Goal: Transaction & Acquisition: Purchase product/service

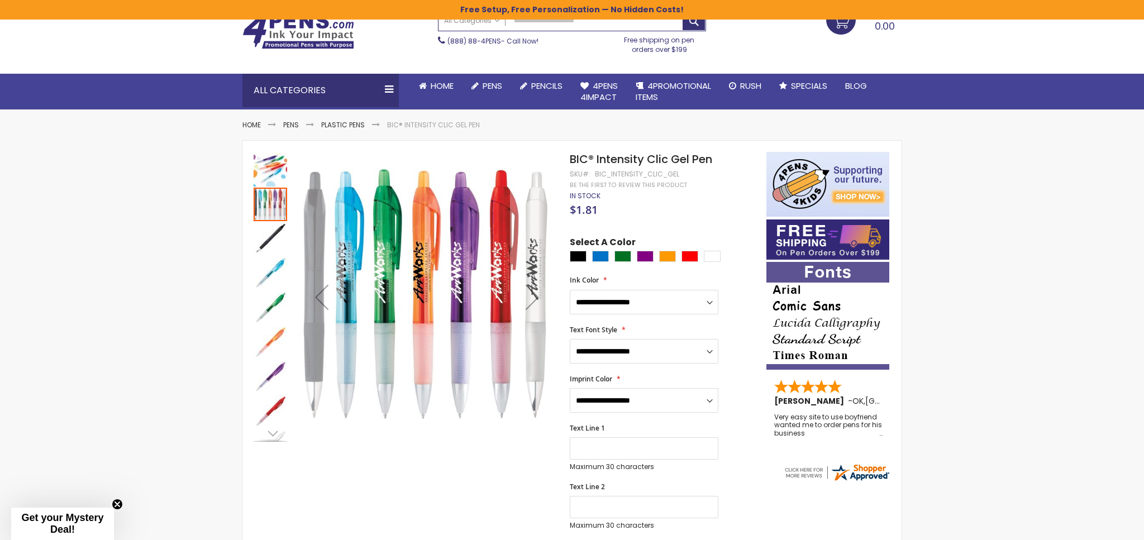
scroll to position [70, 0]
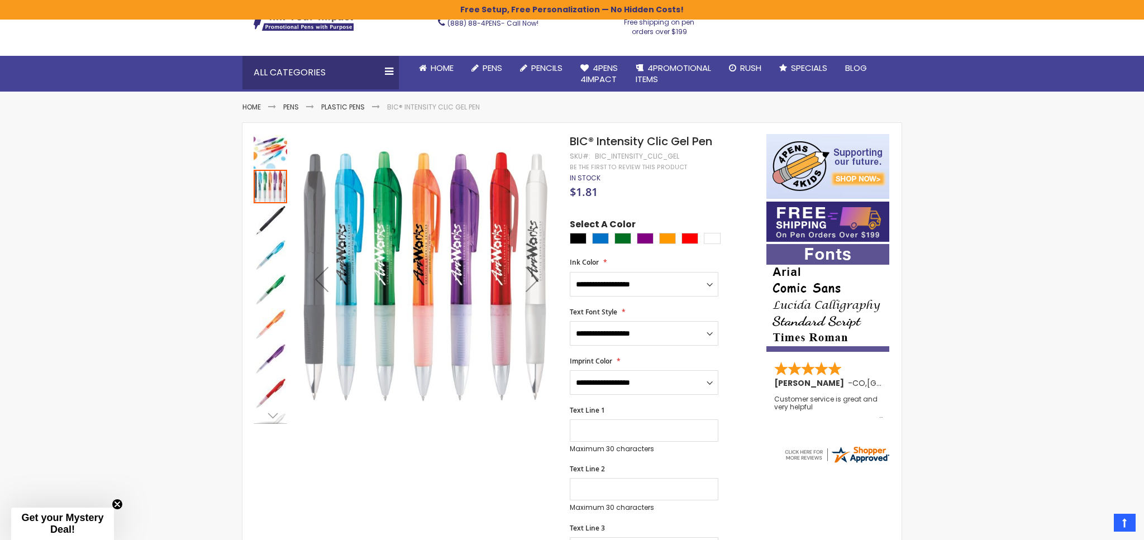
click at [279, 213] on img "BIC® Intensity Clic Gel Pen" at bounding box center [271, 221] width 34 height 34
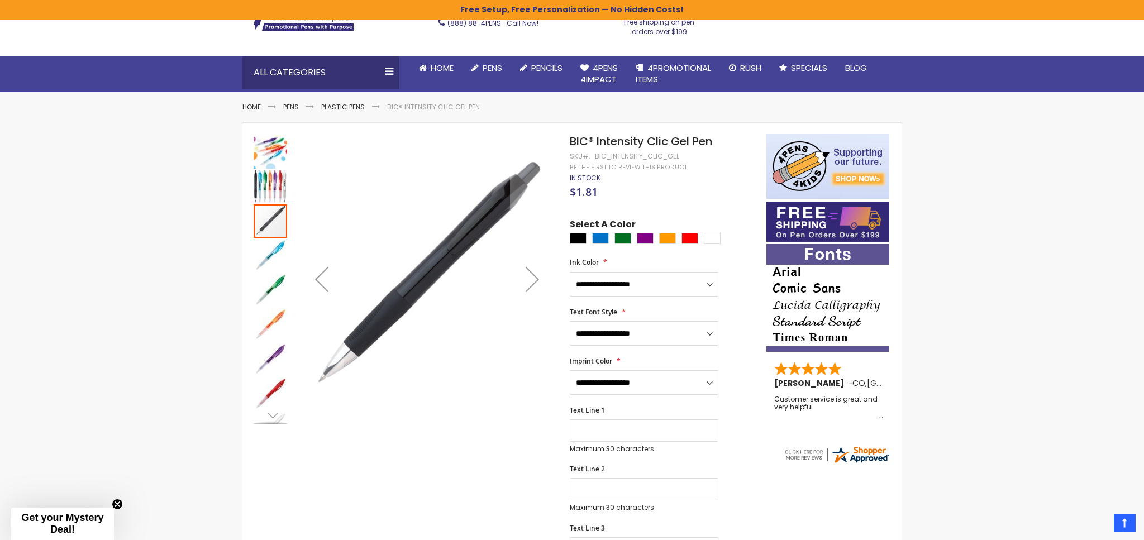
click at [279, 213] on div at bounding box center [271, 221] width 34 height 34
click at [277, 140] on img "BIC® Intensity Clic Gel Pen" at bounding box center [271, 152] width 34 height 34
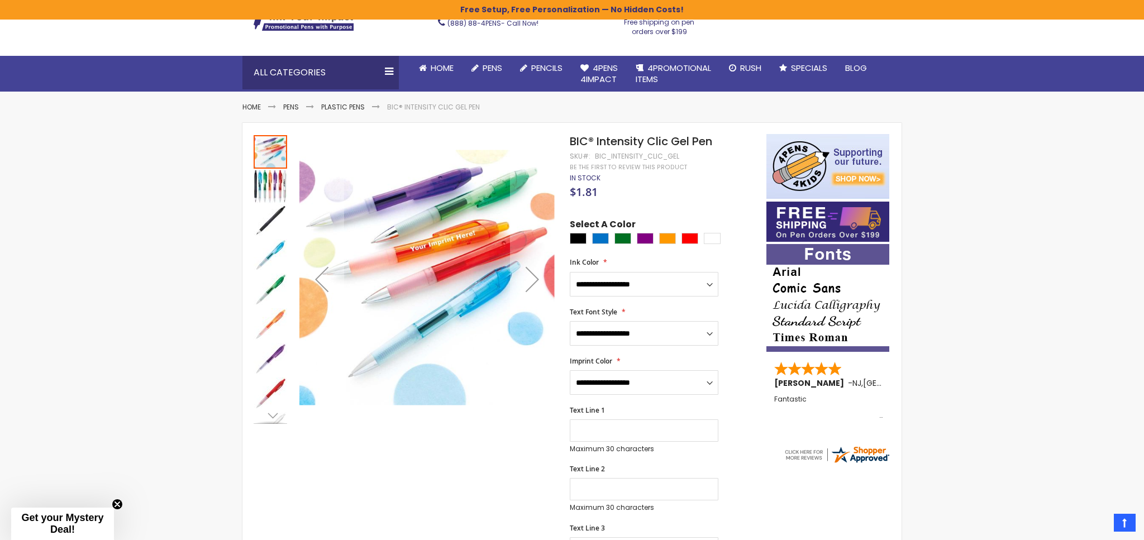
click at [276, 176] on img "BIC® Intensity Clic Gel Pen" at bounding box center [271, 187] width 34 height 34
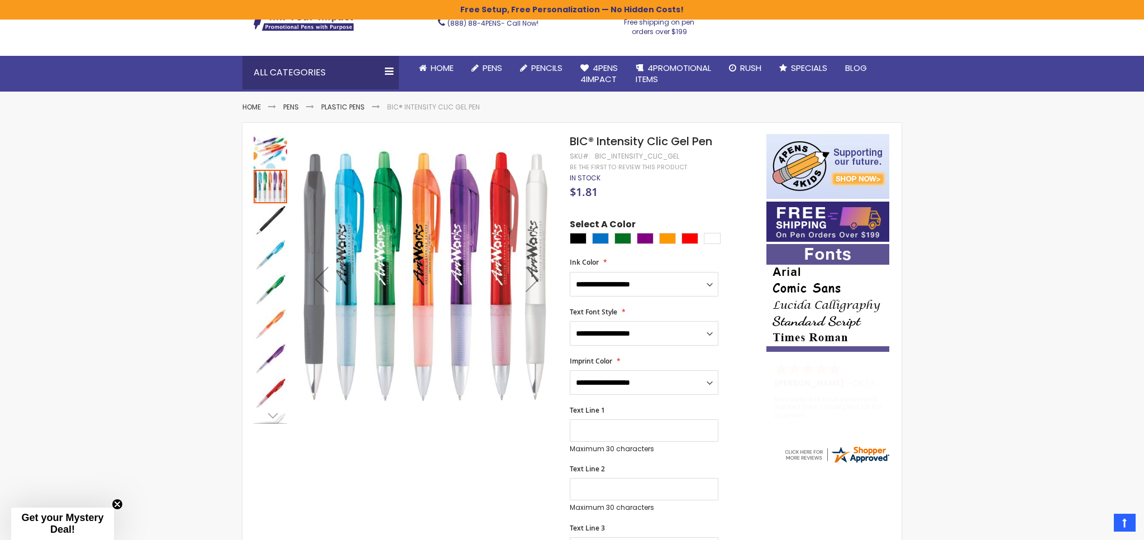
click at [278, 218] on img "BIC® Intensity Clic Gel Pen" at bounding box center [271, 221] width 34 height 34
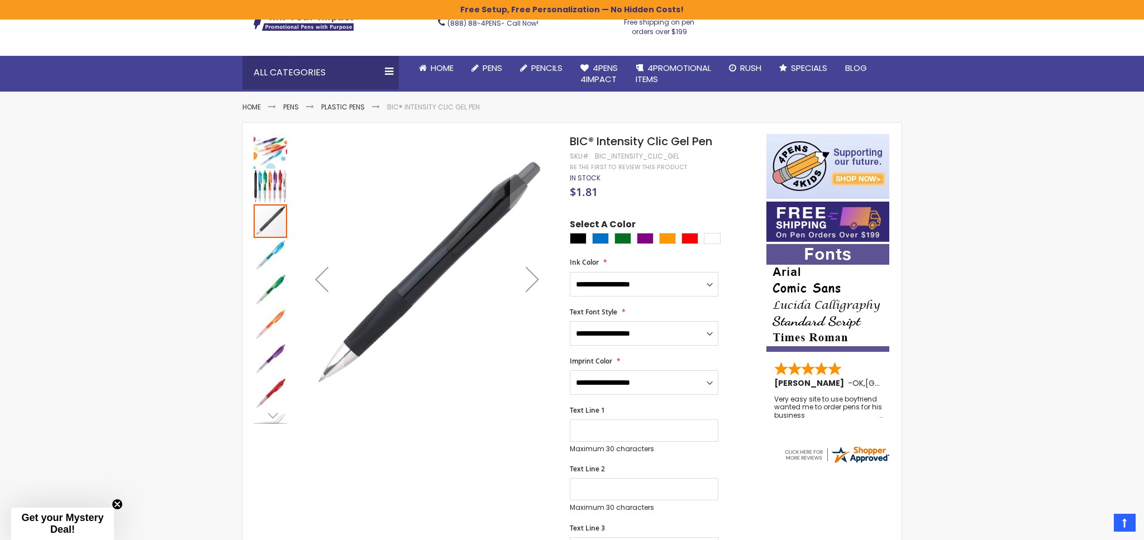
click at [280, 247] on img "BIC® Intensity Clic Gel Pen" at bounding box center [271, 256] width 34 height 34
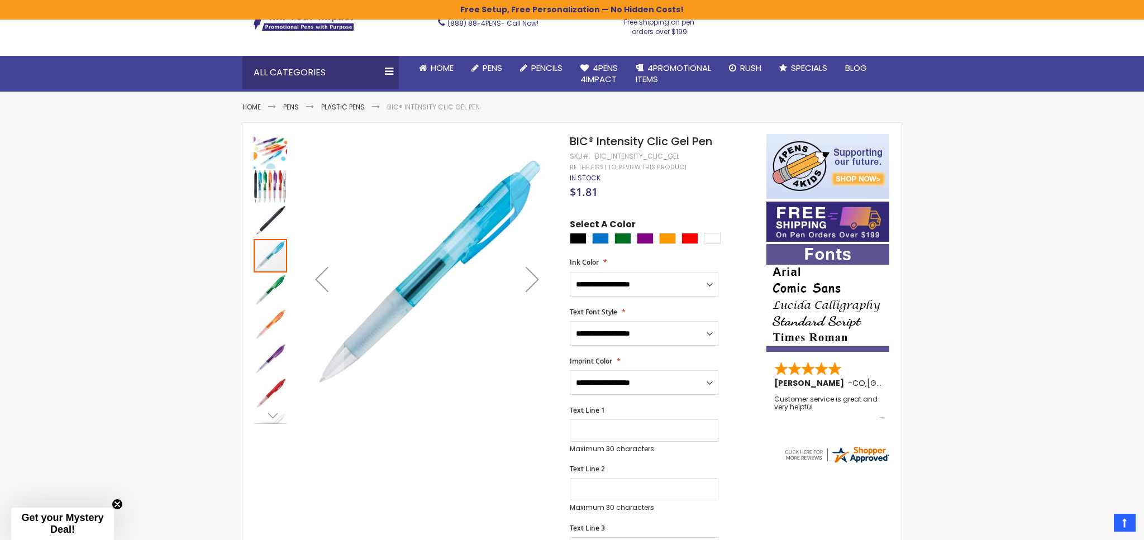
click at [275, 414] on div "Next" at bounding box center [270, 415] width 17 height 17
click at [271, 407] on img "BIC® Intensity Clic Gel Pen" at bounding box center [271, 407] width 34 height 34
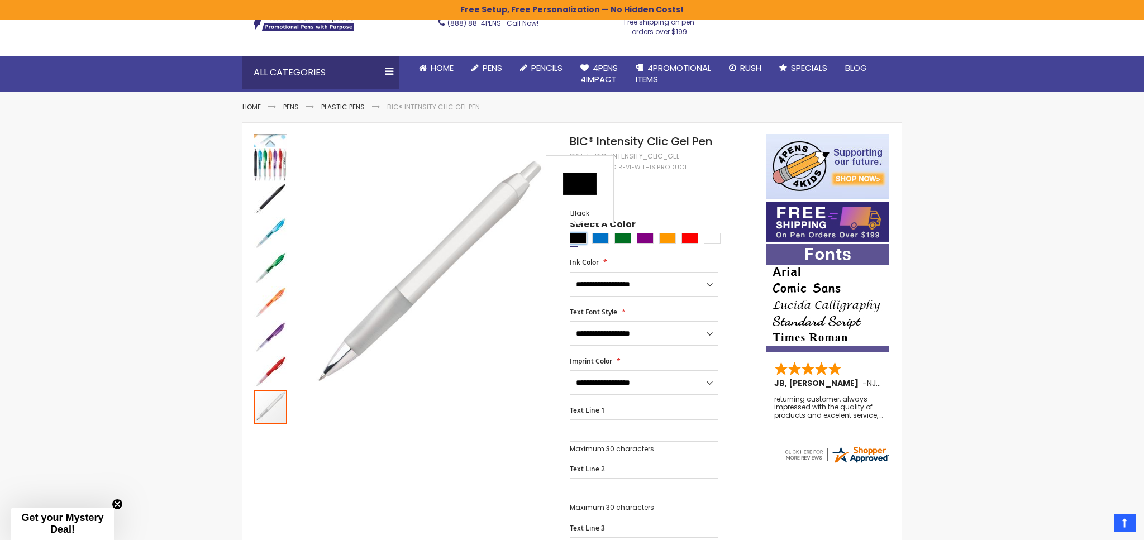
click at [581, 234] on div "Black" at bounding box center [578, 238] width 17 height 11
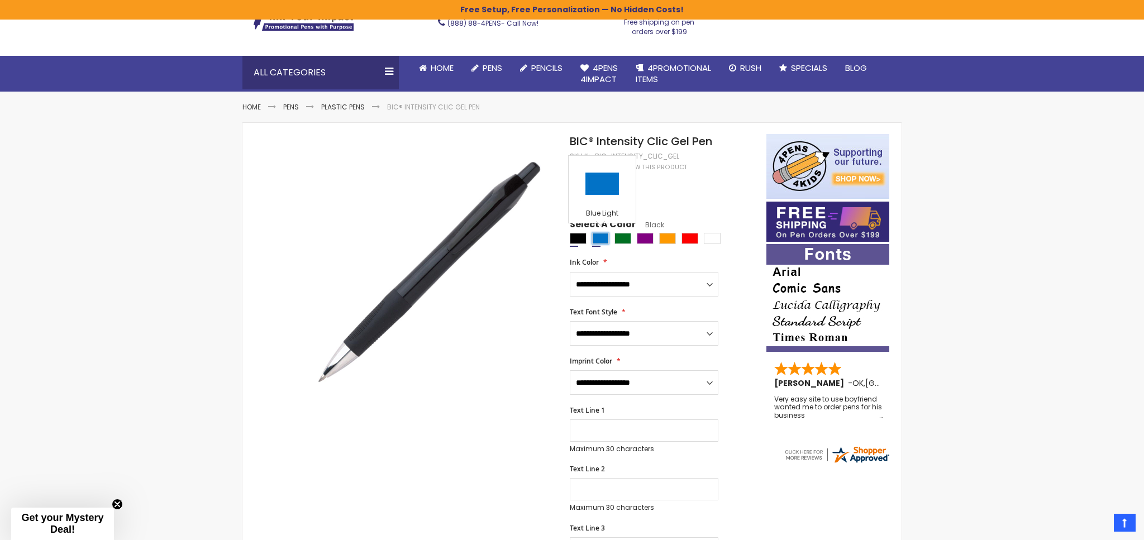
click at [599, 233] on div "Blue Light" at bounding box center [600, 238] width 17 height 11
type input "****"
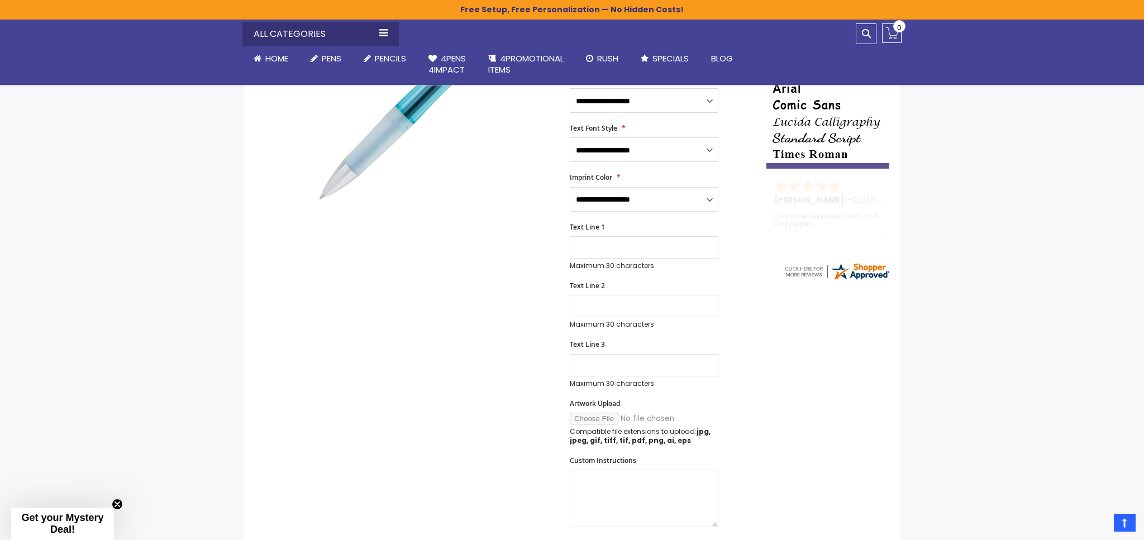
scroll to position [293, 0]
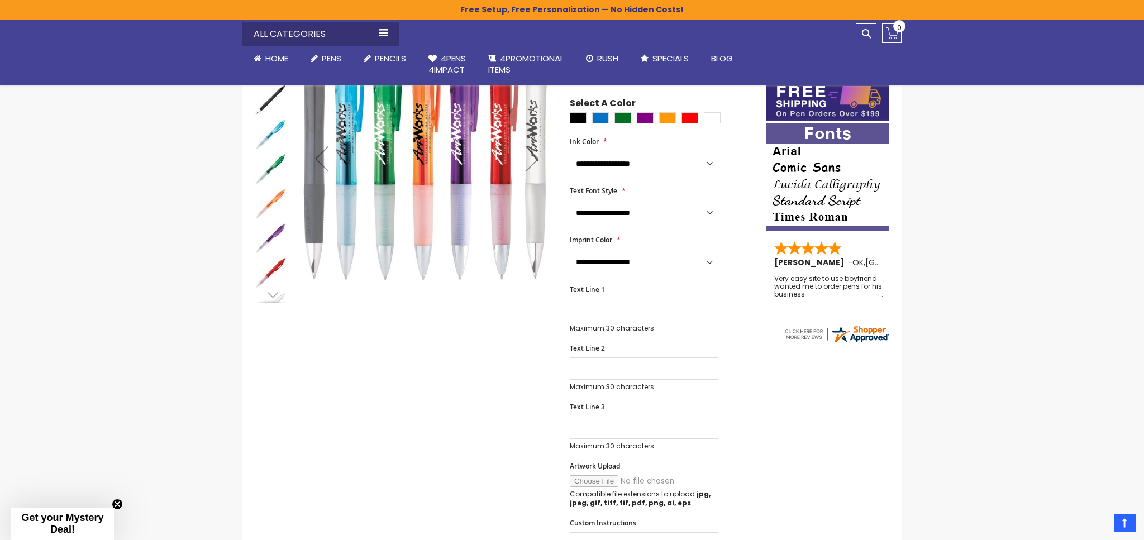
scroll to position [191, 0]
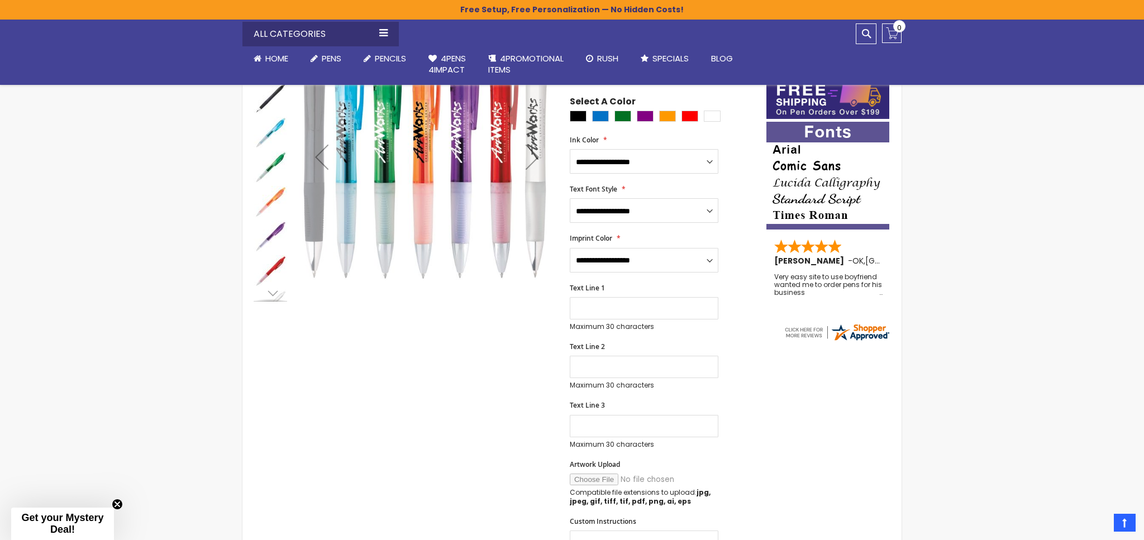
click at [317, 171] on div "Previous" at bounding box center [321, 157] width 45 height 45
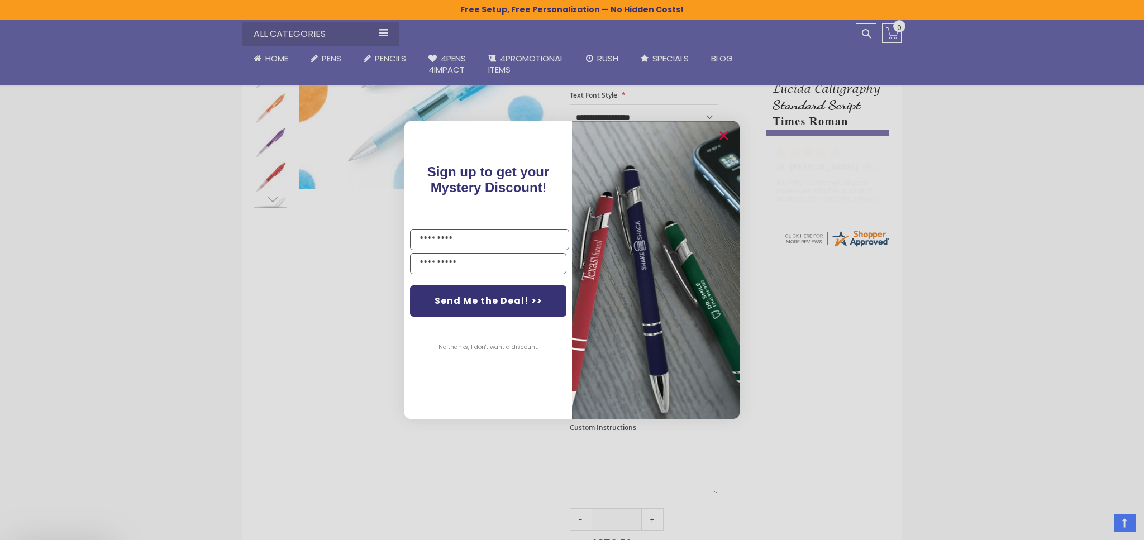
scroll to position [286, 0]
click at [381, 308] on div "Close dialog Sign up to get your Mystery Discount ! Name Email Send Me the Deal…" at bounding box center [572, 270] width 1144 height 540
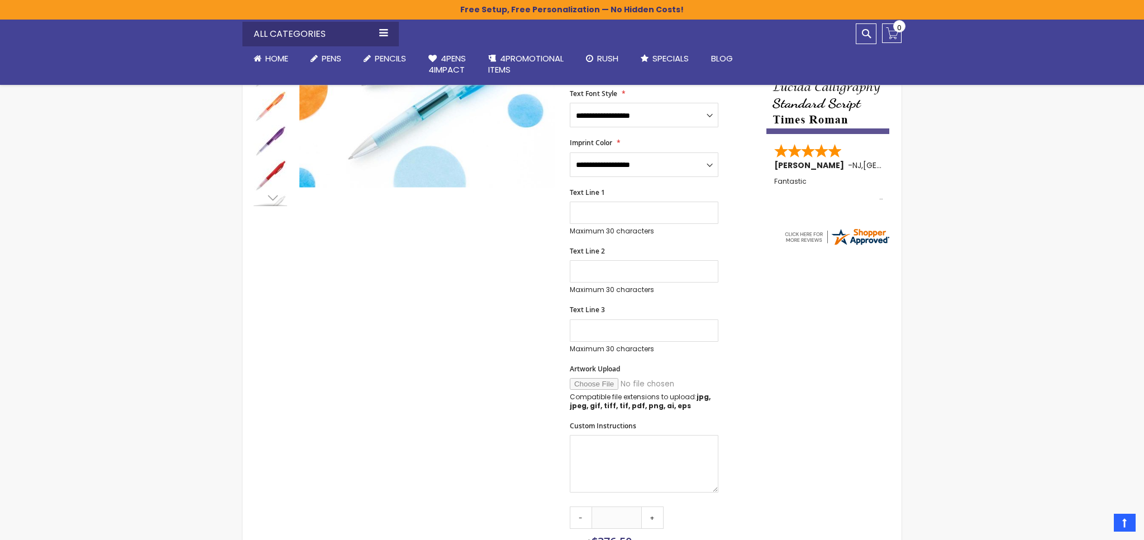
click at [385, 306] on div "Skip to the end of the images gallery Skip to the beginning of the images galle…" at bounding box center [504, 333] width 513 height 834
click at [419, 247] on div "Skip to the end of the images gallery Skip to the beginning of the images galle…" at bounding box center [504, 333] width 513 height 834
click at [585, 396] on p "Compatible file extensions to upload: jpg, jpeg, gif, tiff, tif, pdf, png, ai, …" at bounding box center [644, 402] width 149 height 18
click at [584, 394] on p "Compatible file extensions to upload: jpg, jpeg, gif, tiff, tif, pdf, png, ai, …" at bounding box center [644, 402] width 149 height 18
click at [511, 374] on div "Skip to the end of the images gallery Skip to the beginning of the images galle…" at bounding box center [504, 333] width 513 height 834
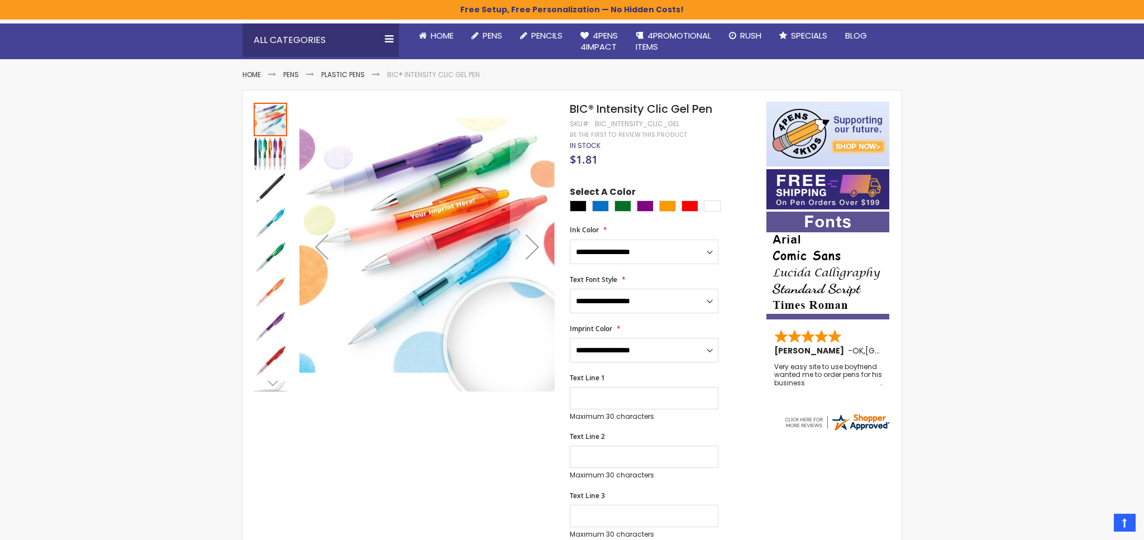
scroll to position [95, 0]
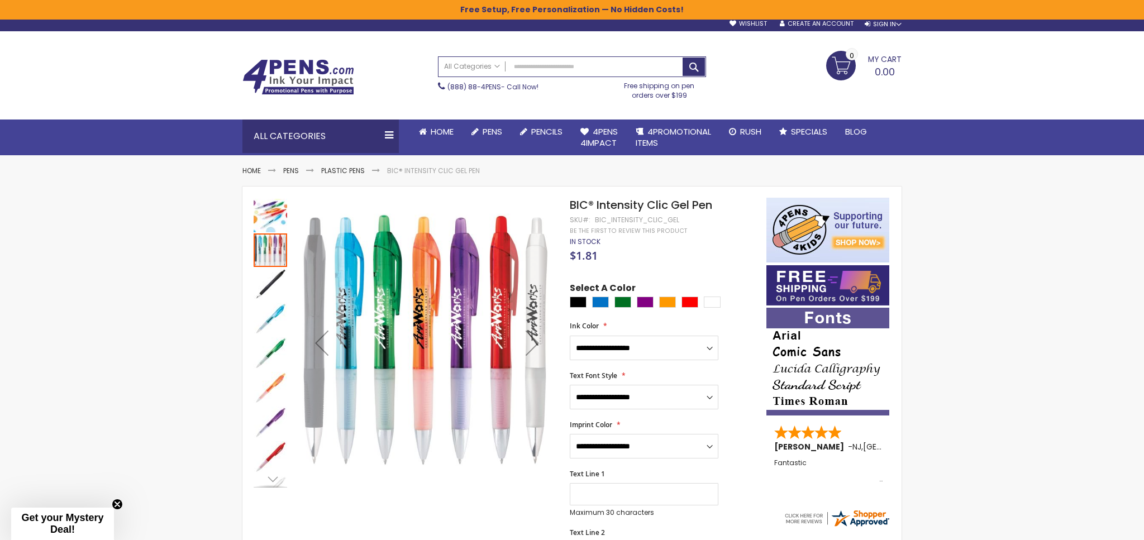
scroll to position [7, 0]
